Goal: Task Accomplishment & Management: Manage account settings

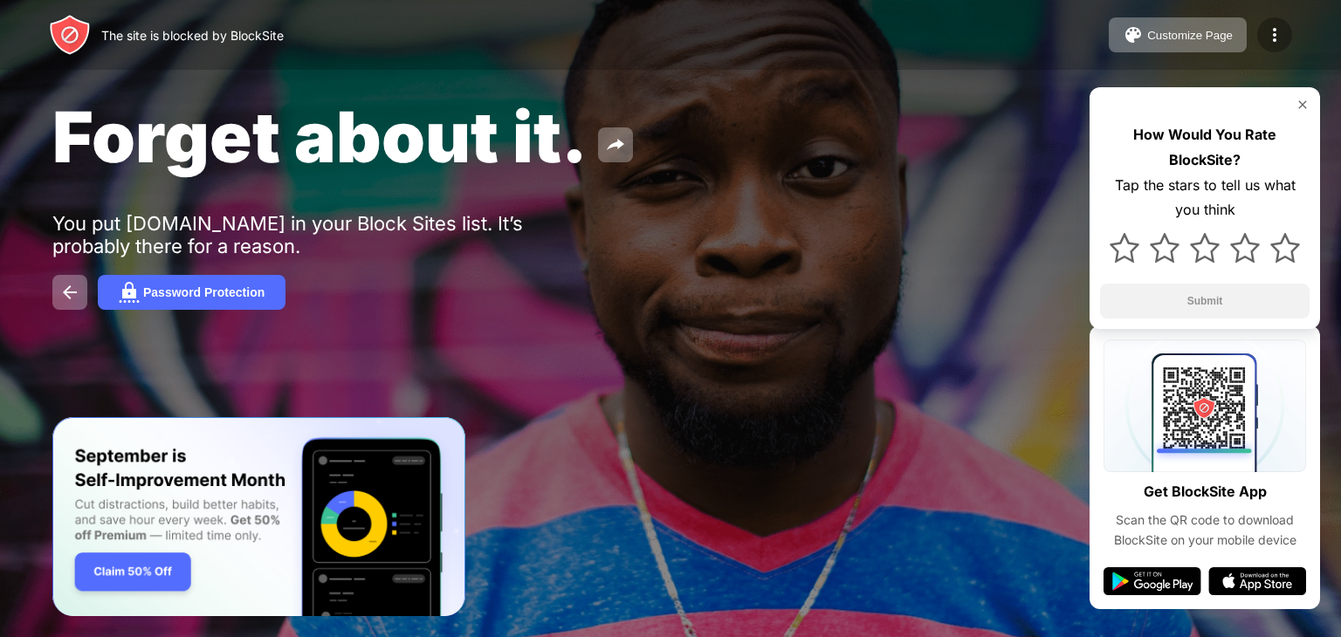
click at [1277, 33] on img at bounding box center [1274, 34] width 21 height 21
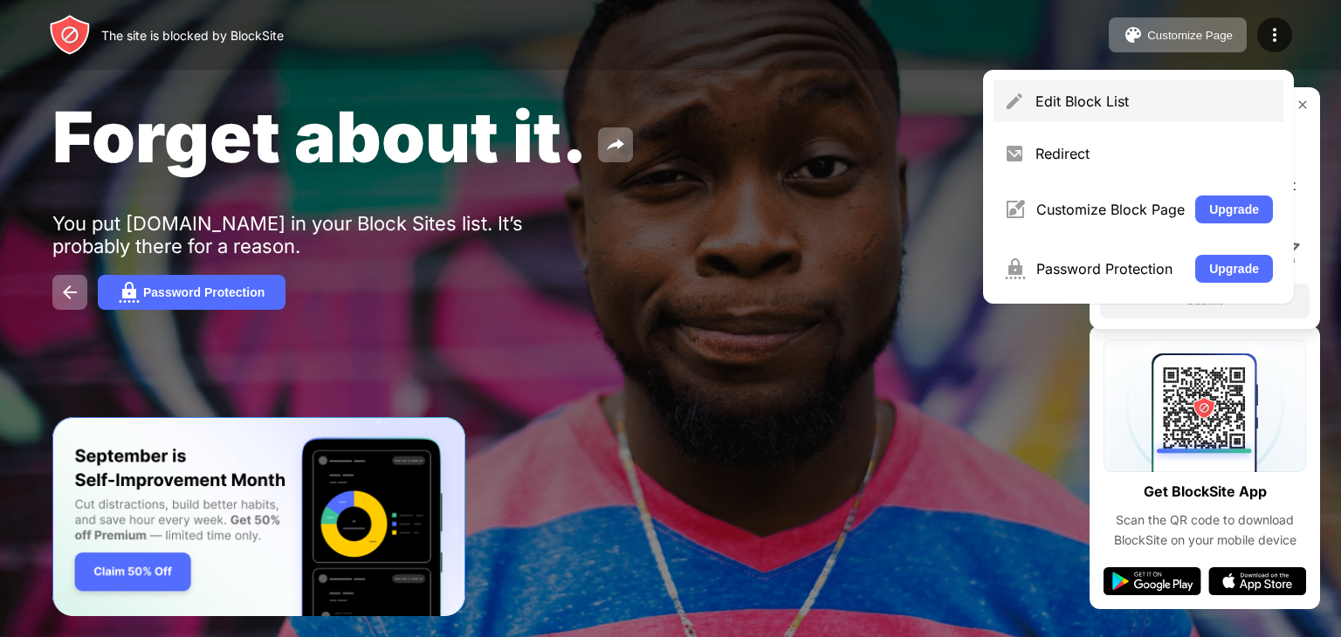
click at [1057, 106] on div "Edit Block List" at bounding box center [1153, 101] width 237 height 17
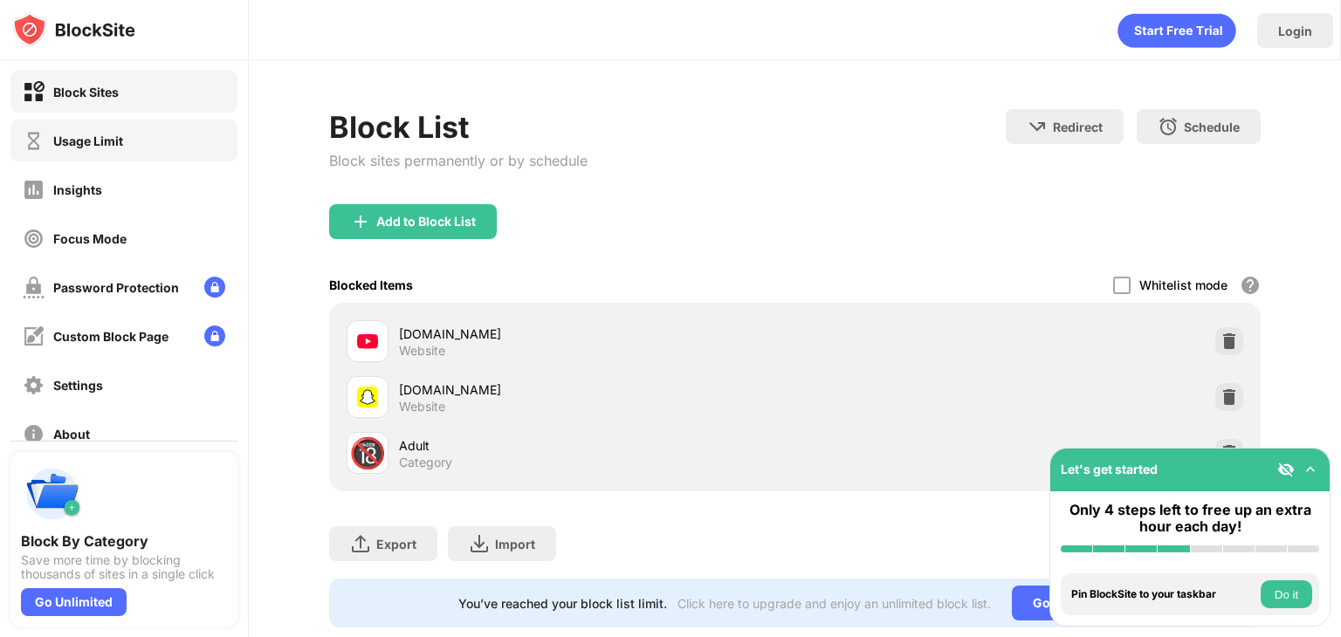
click at [66, 142] on div "Usage Limit" at bounding box center [88, 141] width 70 height 15
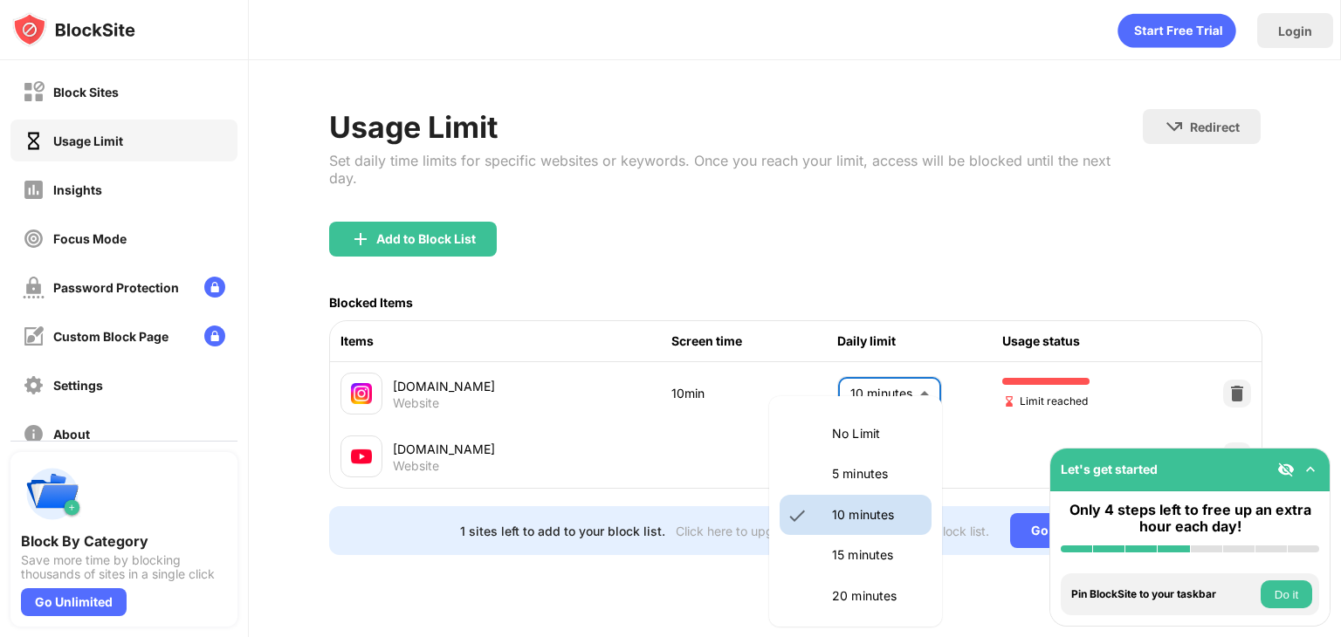
click at [895, 373] on body "Block Sites Usage Limit Insights Focus Mode Password Protection Custom Block Pa…" at bounding box center [670, 318] width 1341 height 637
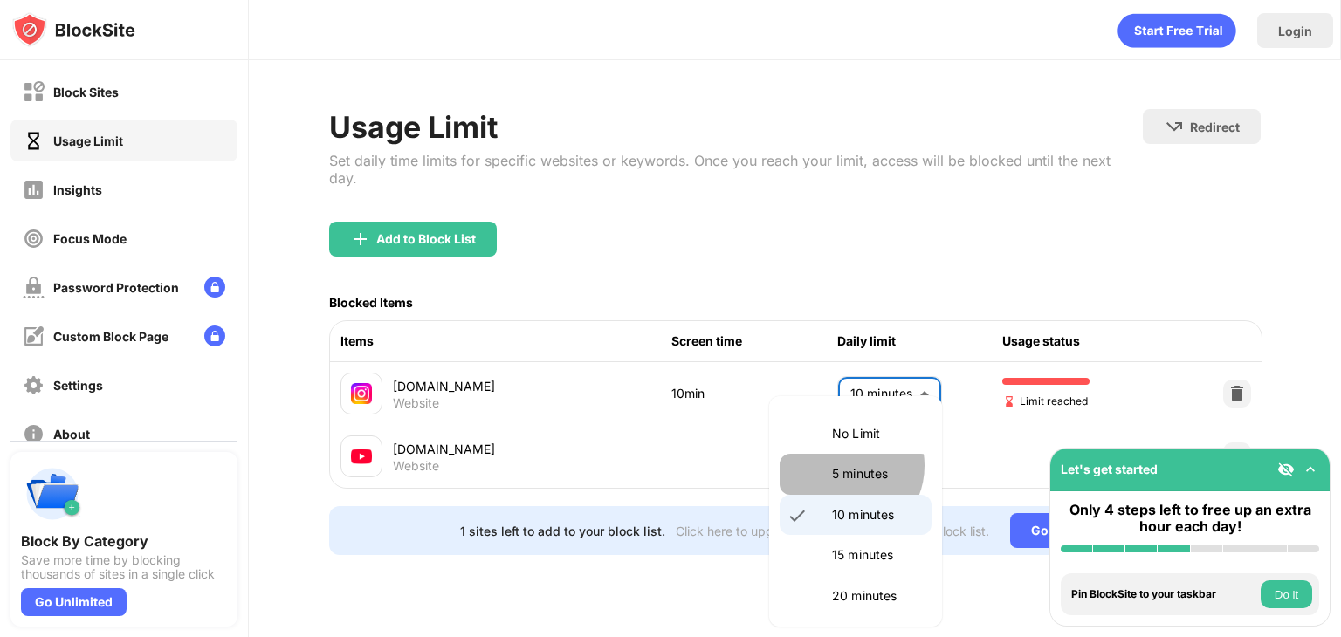
click at [844, 465] on p "5 minutes" at bounding box center [876, 473] width 89 height 19
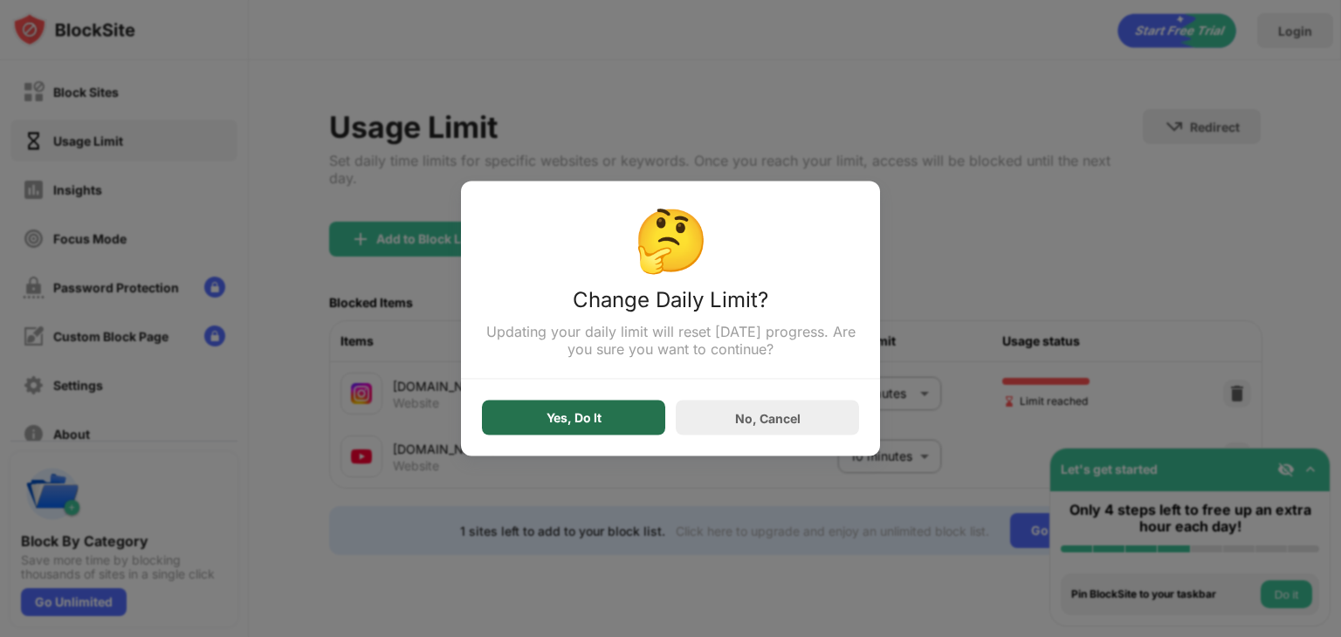
click at [634, 425] on div "Yes, Do It" at bounding box center [573, 418] width 183 height 35
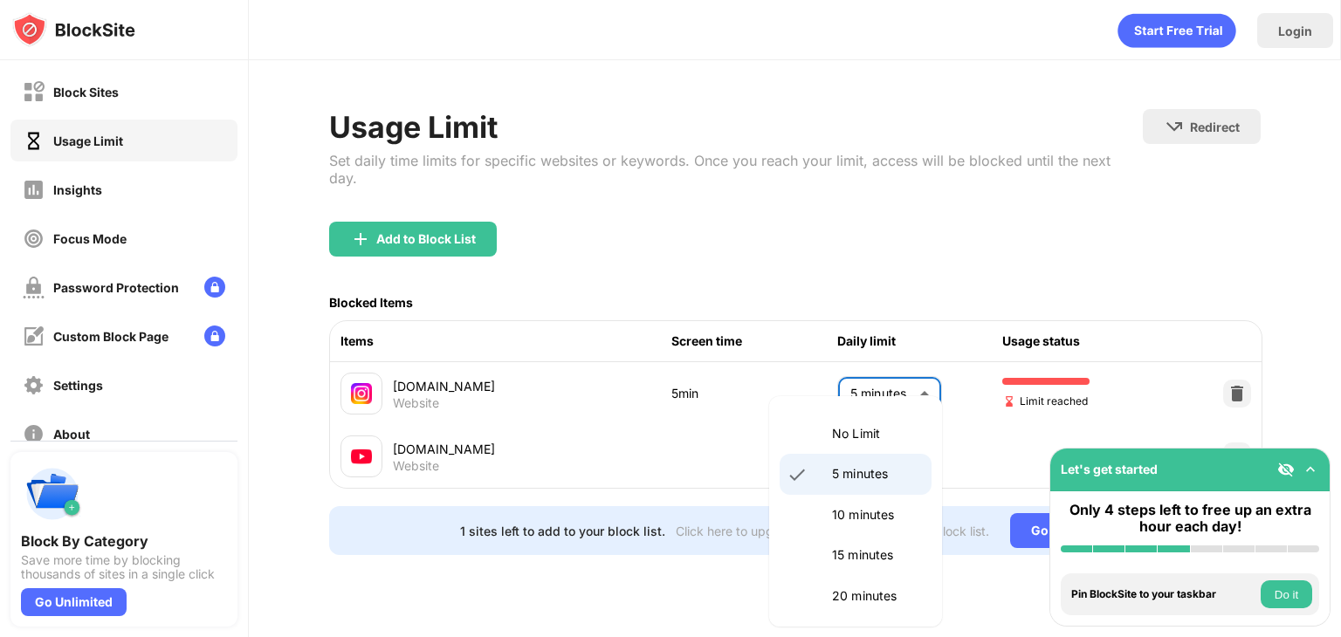
click at [921, 374] on body "Block Sites Usage Limit Insights Focus Mode Password Protection Custom Block Pa…" at bounding box center [670, 318] width 1341 height 637
click at [866, 491] on li "5 minutes" at bounding box center [855, 474] width 152 height 40
click at [883, 374] on body "Block Sites Usage Limit Insights Focus Mode Password Protection Custom Block Pa…" at bounding box center [670, 318] width 1341 height 637
click at [845, 497] on li "10 minutes" at bounding box center [855, 515] width 152 height 40
type input "**"
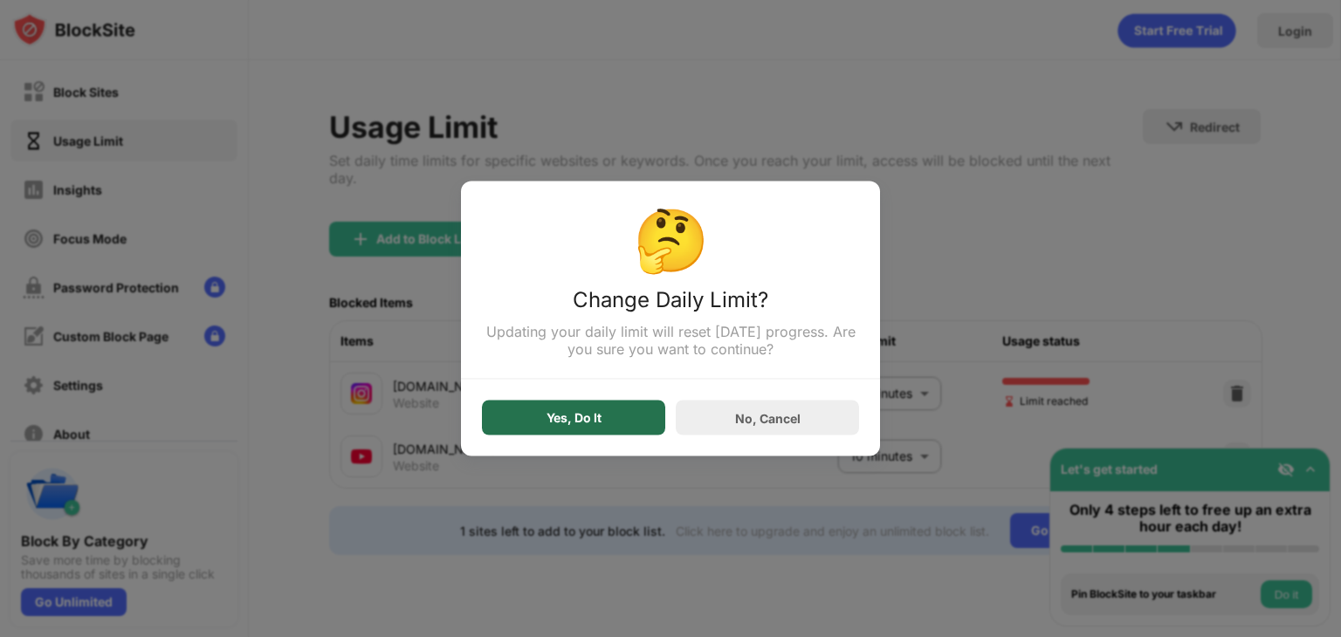
click at [632, 413] on div "Yes, Do It" at bounding box center [573, 418] width 183 height 35
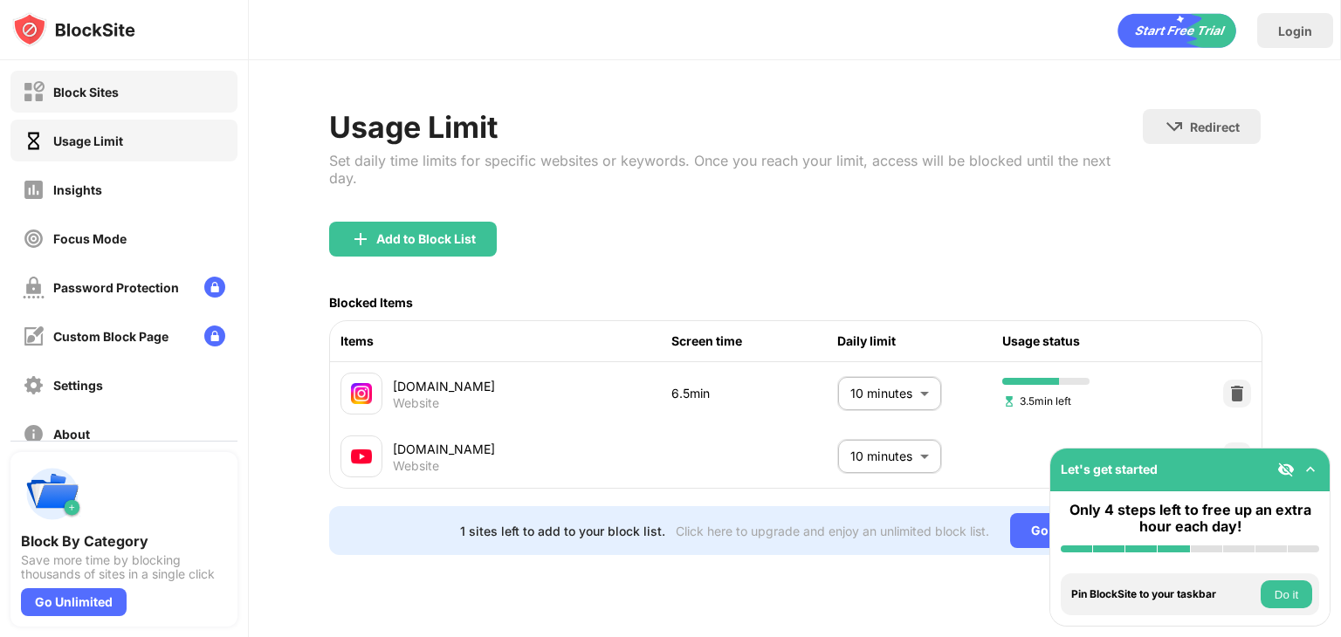
click at [123, 71] on div "Block Sites" at bounding box center [123, 92] width 227 height 42
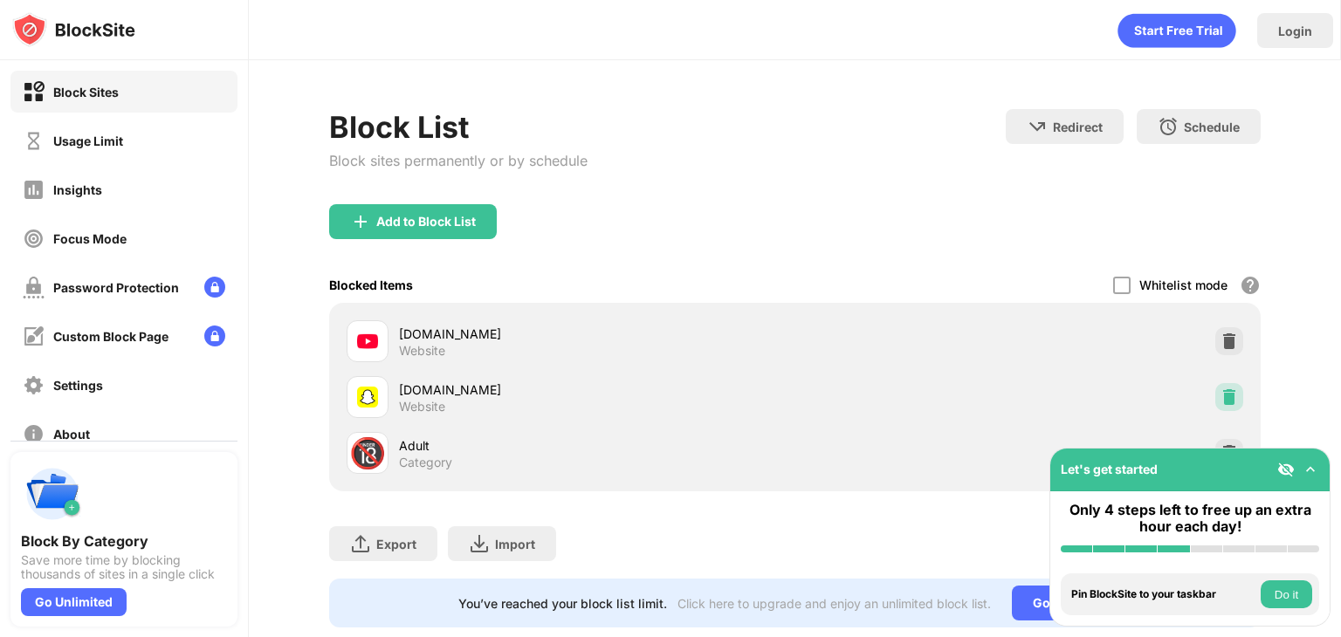
click at [1220, 397] on img at bounding box center [1228, 396] width 17 height 17
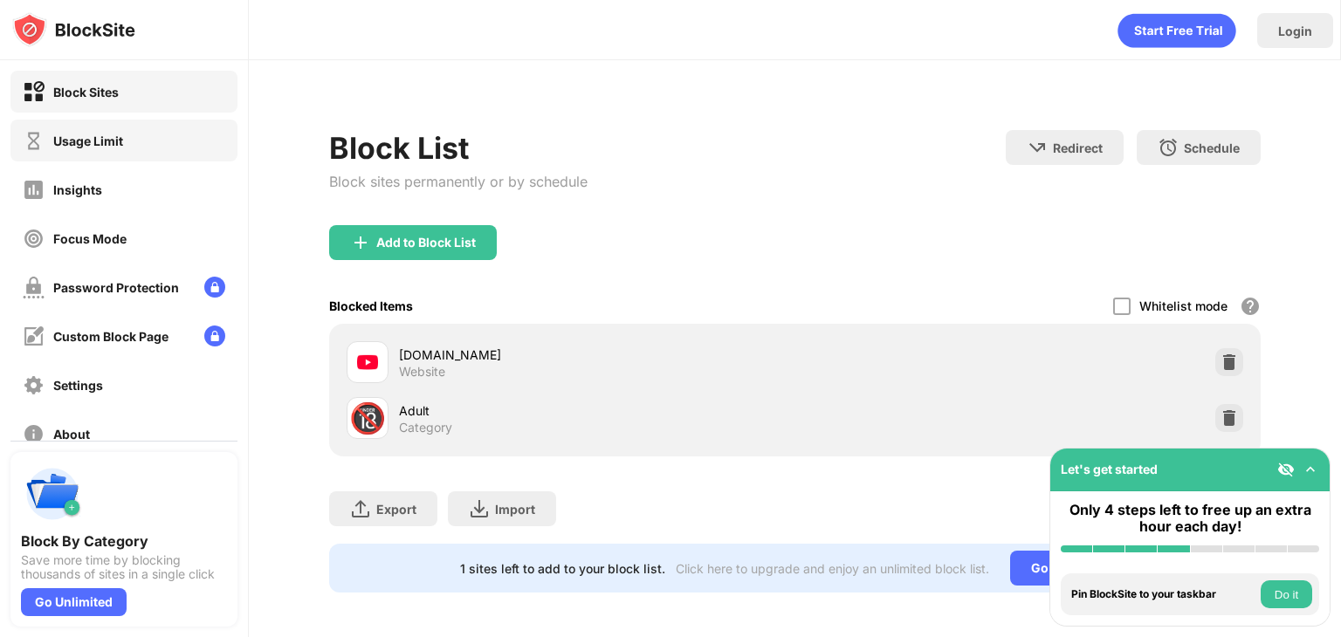
click at [101, 132] on div "Usage Limit" at bounding box center [73, 141] width 100 height 22
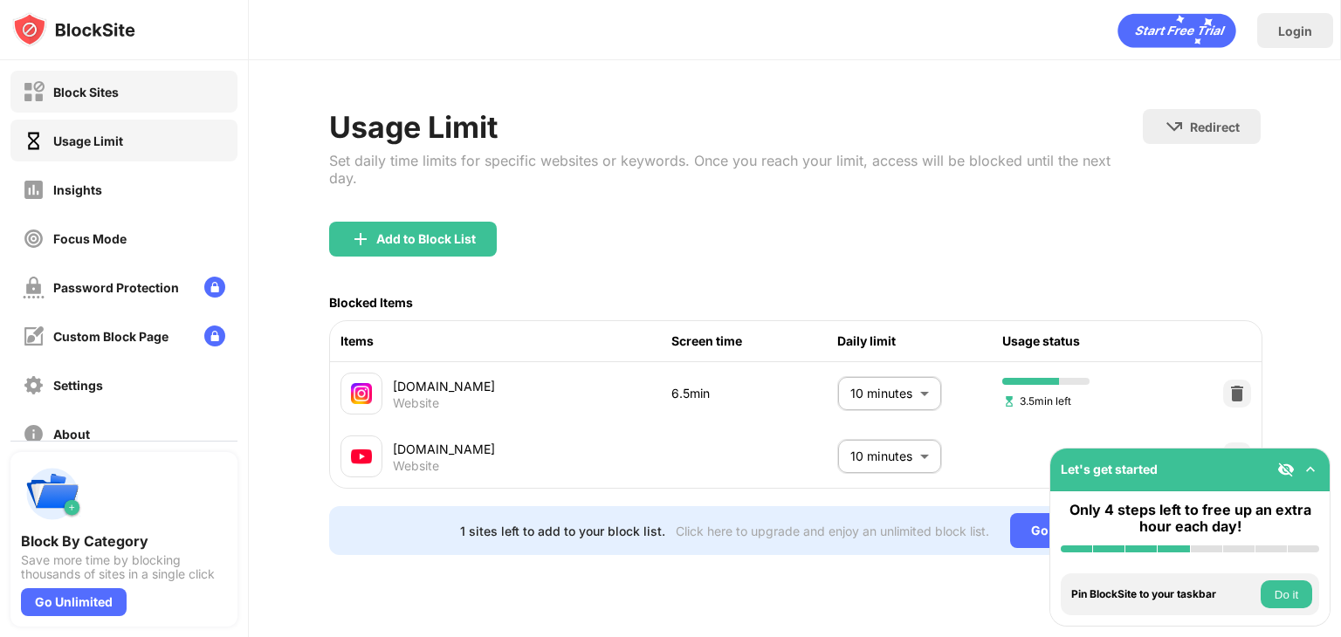
click at [122, 99] on div "Block Sites" at bounding box center [123, 92] width 227 height 42
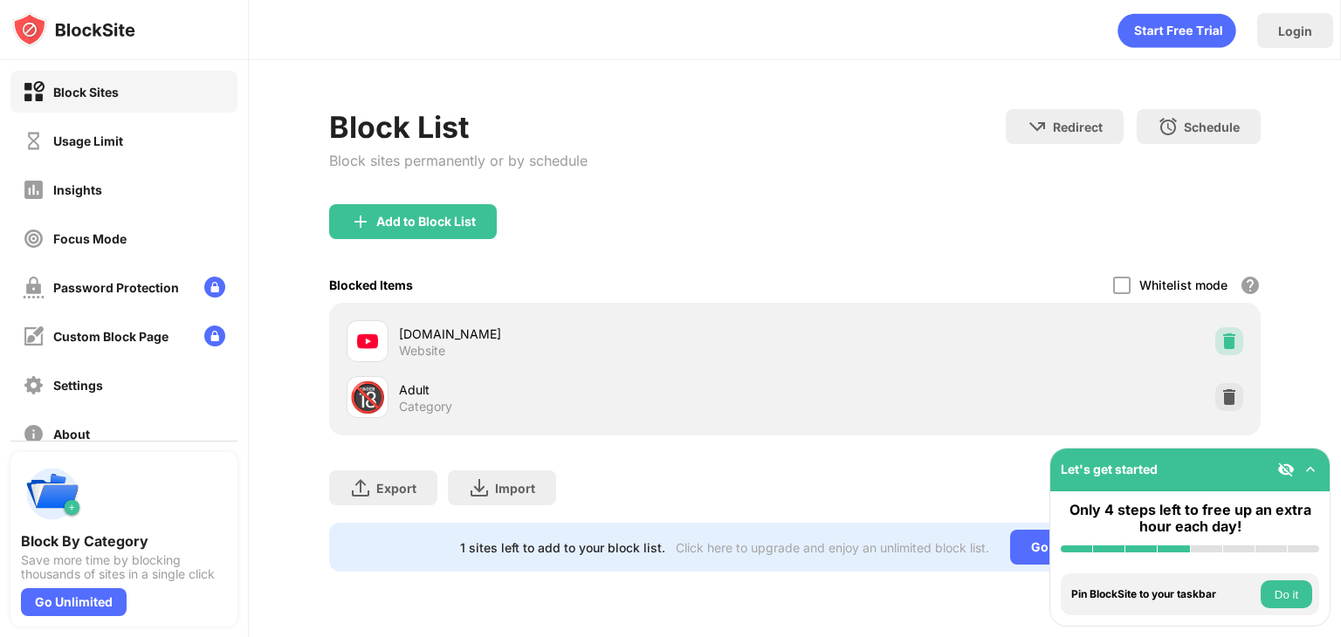
click at [1228, 333] on img at bounding box center [1228, 341] width 17 height 17
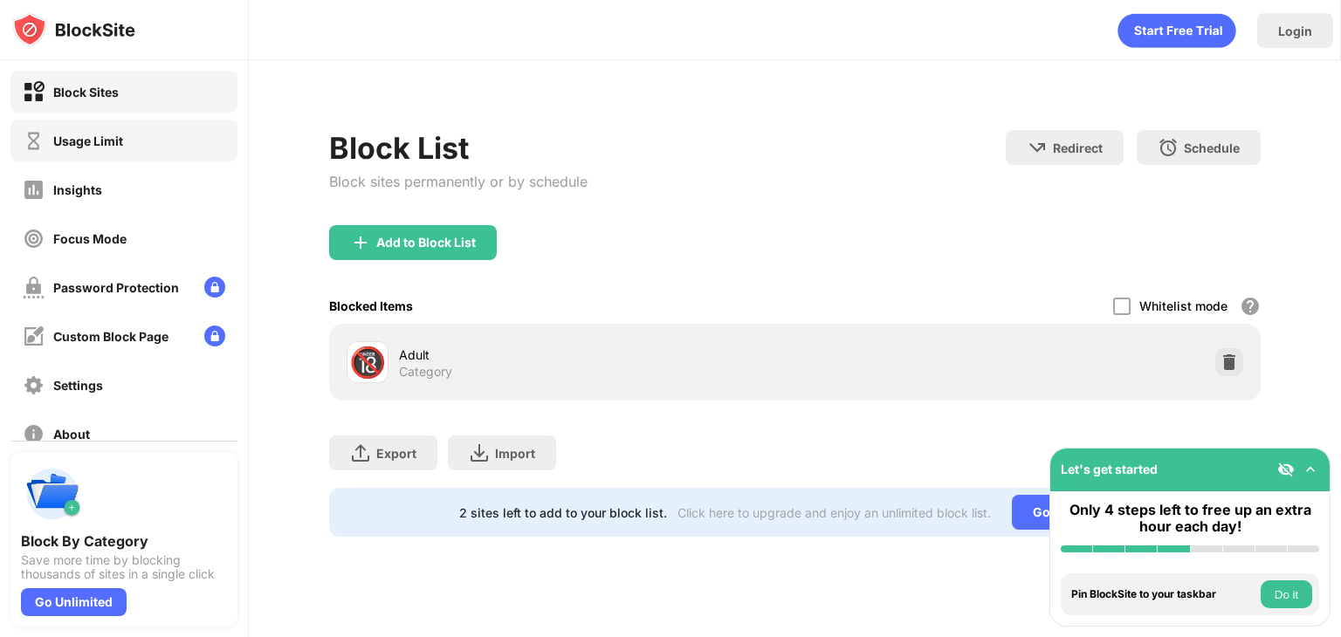
click at [113, 154] on div "Usage Limit" at bounding box center [123, 141] width 227 height 42
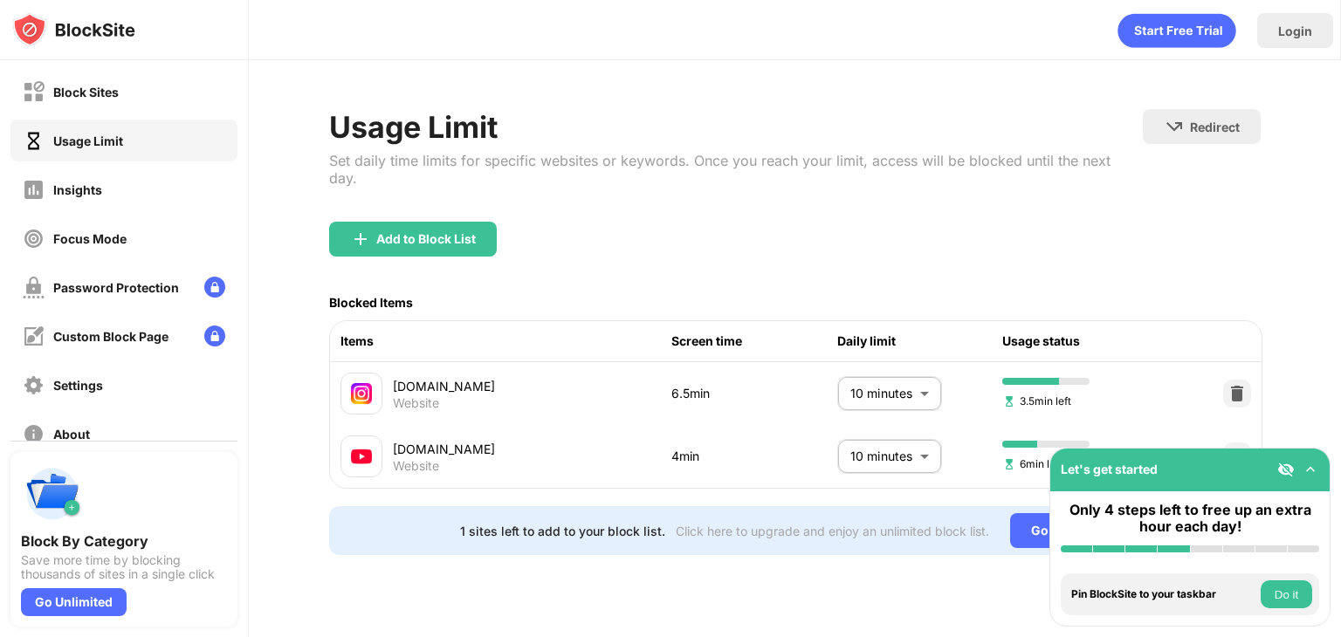
click at [742, 591] on div "Usage Limit Set daily time limits for specific websites or keywords. Once you r…" at bounding box center [795, 332] width 1092 height 544
